Goal: Obtain resource: Download file/media

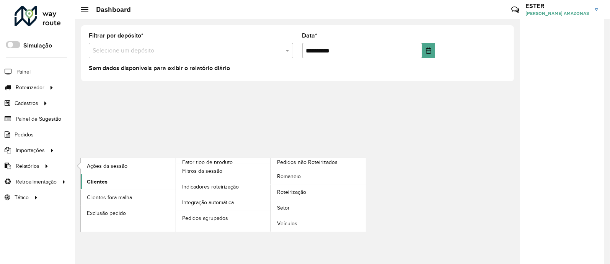
click at [103, 175] on link "Clientes" at bounding box center [128, 181] width 95 height 15
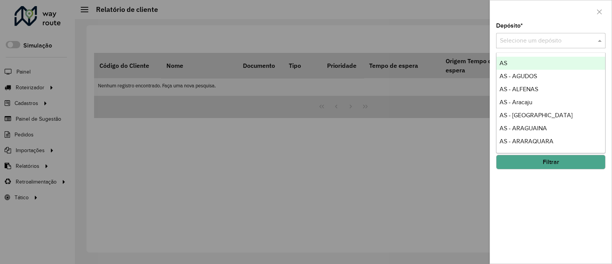
click at [529, 42] on input "text" at bounding box center [543, 40] width 87 height 9
type input "****"
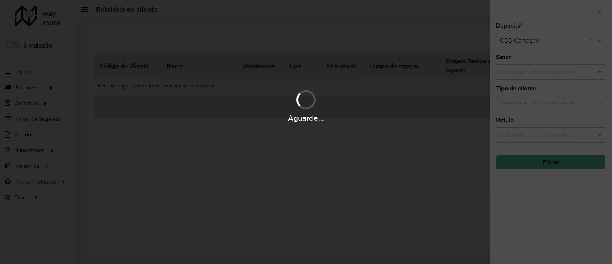
click at [554, 168] on hb-app "Aguarde... Pop-up bloqueado! Seu navegador bloqueou automáticamente a abertura …" at bounding box center [306, 132] width 612 height 264
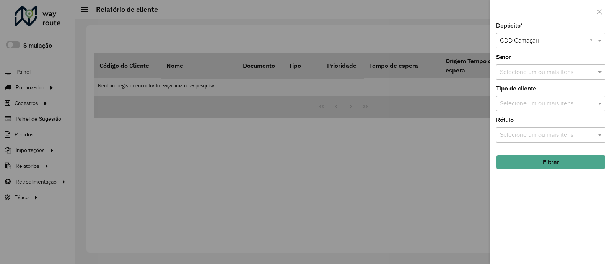
click at [551, 163] on button "Filtrar" at bounding box center [550, 162] width 109 height 15
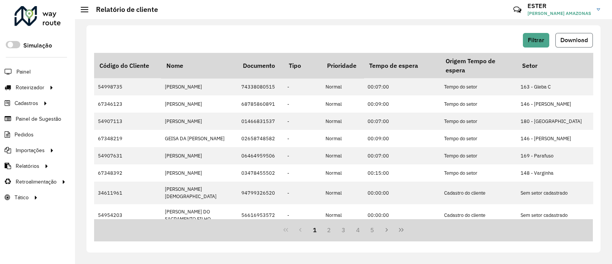
click at [581, 42] on span "Download" at bounding box center [575, 40] width 28 height 7
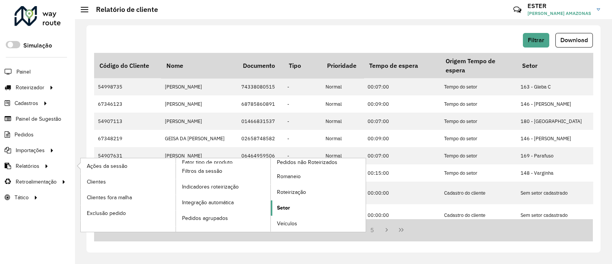
click at [277, 206] on span "Setor" at bounding box center [283, 208] width 13 height 8
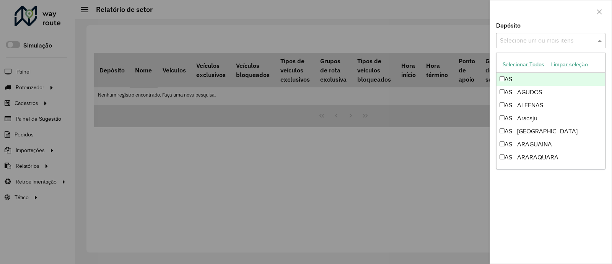
click at [572, 39] on input "text" at bounding box center [547, 40] width 98 height 9
type input "****"
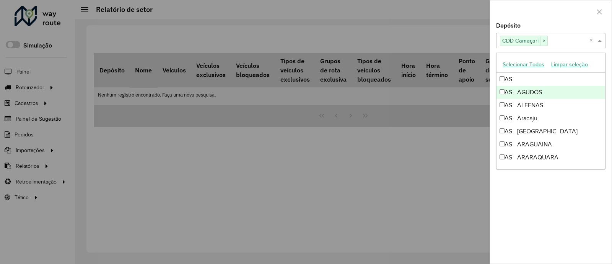
click at [560, 22] on div "Depósito Selecione um ou mais itens CDD Camaçari × × Grupo de Depósito Selecion…" at bounding box center [551, 132] width 122 height 264
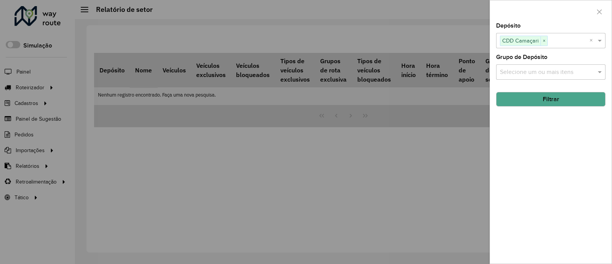
click at [569, 98] on button "Filtrar" at bounding box center [550, 99] width 109 height 15
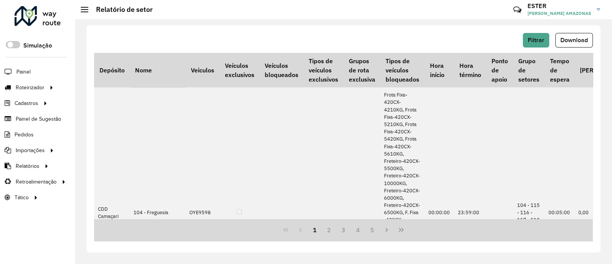
click at [565, 38] on span "Download" at bounding box center [575, 40] width 28 height 7
